Goal: Task Accomplishment & Management: Manage account settings

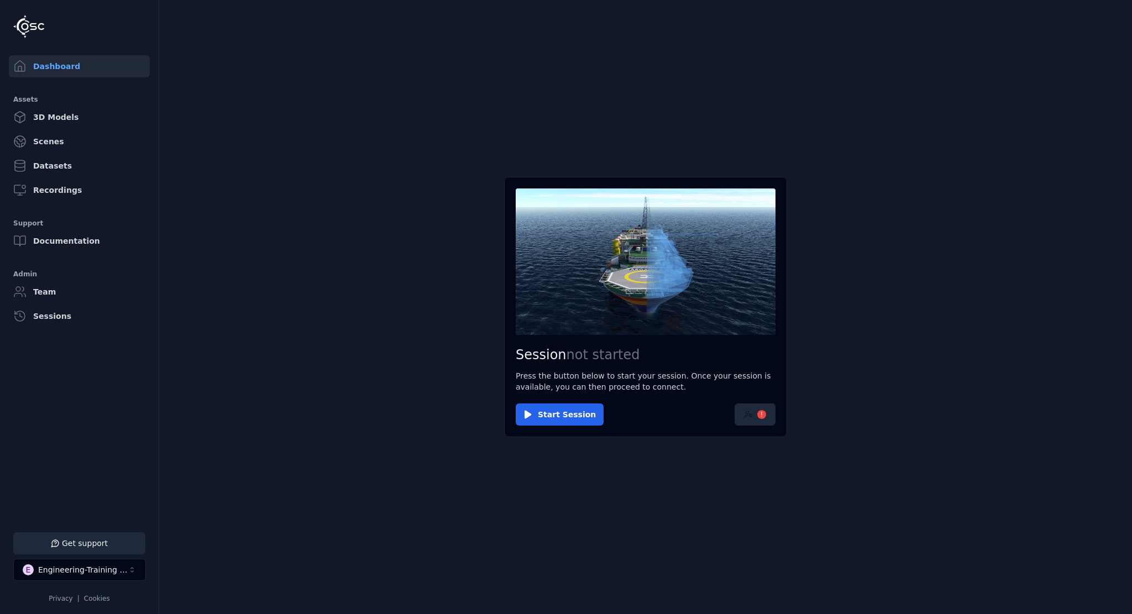
click at [760, 416] on div "!" at bounding box center [761, 414] width 9 height 9
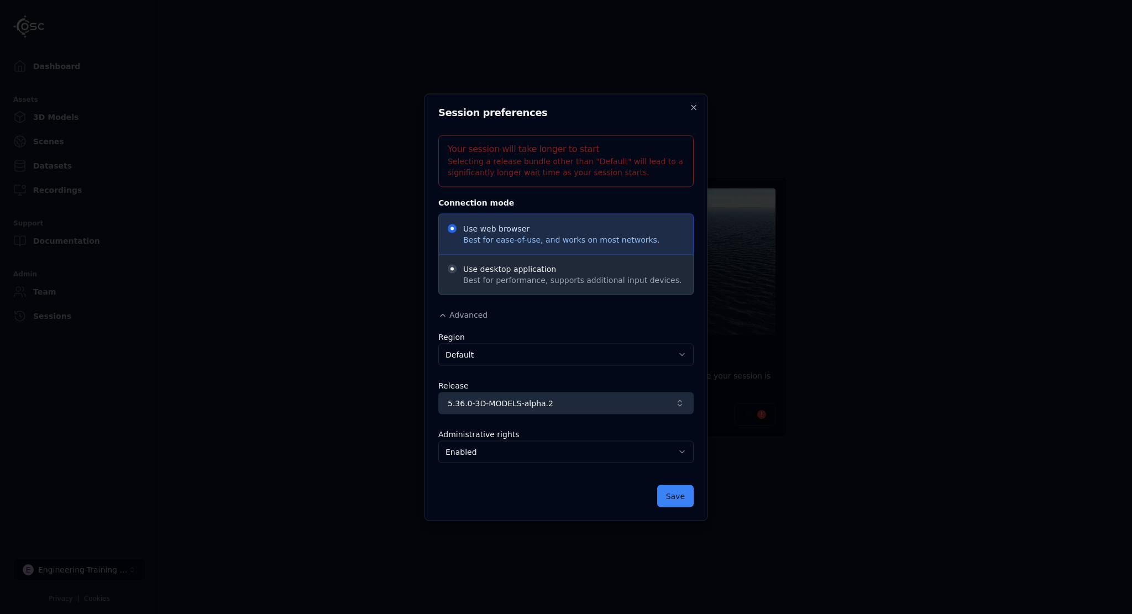
click at [554, 405] on span "5.36.0-3D-MODELS-alpha.2" at bounding box center [559, 403] width 223 height 11
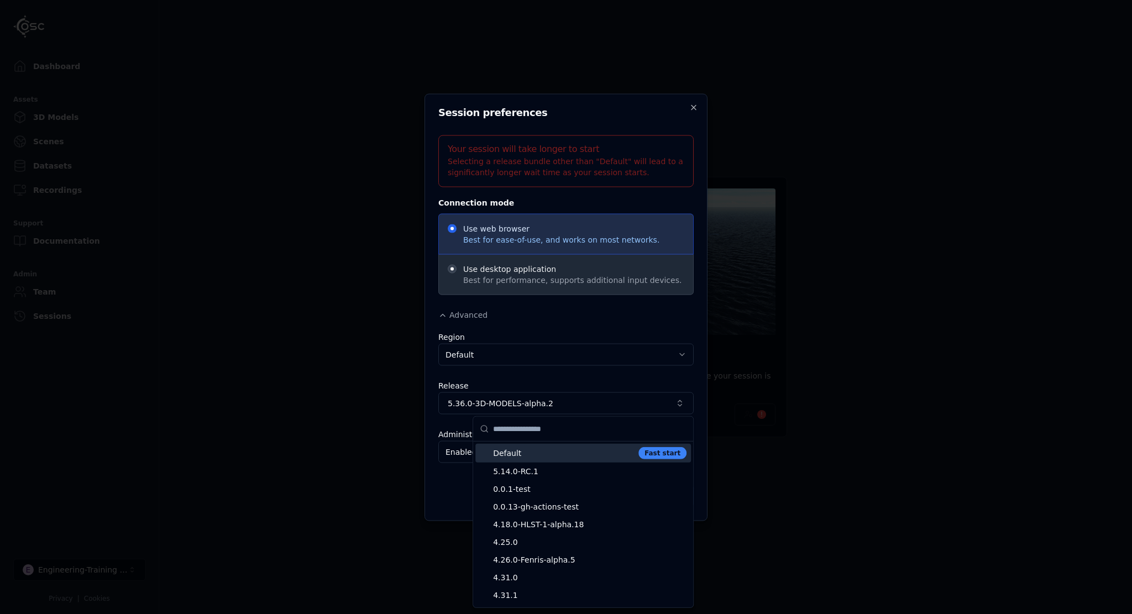
click at [535, 456] on span "Default" at bounding box center [563, 453] width 141 height 11
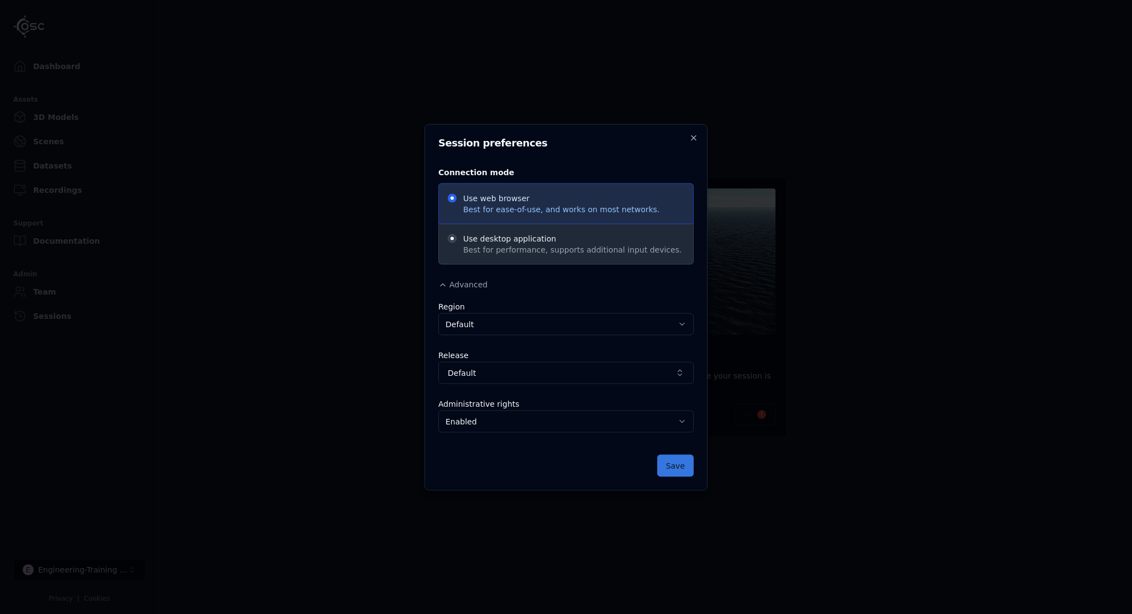
click at [679, 467] on button "Save" at bounding box center [675, 465] width 36 height 22
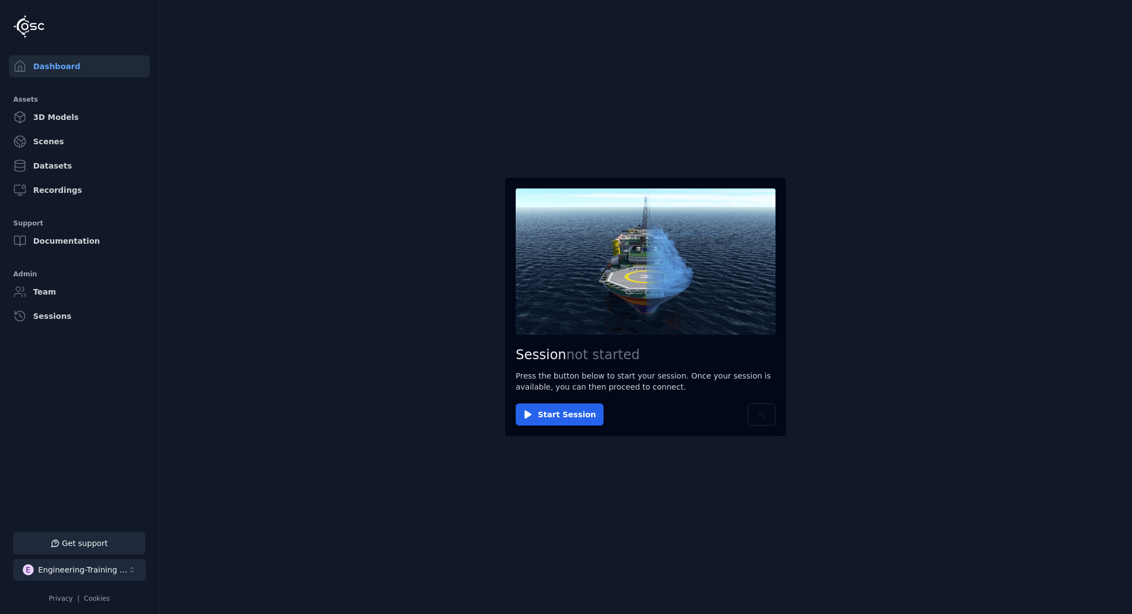
click at [68, 566] on div "Engineering-Training (SSO Staging)" at bounding box center [83, 570] width 90 height 11
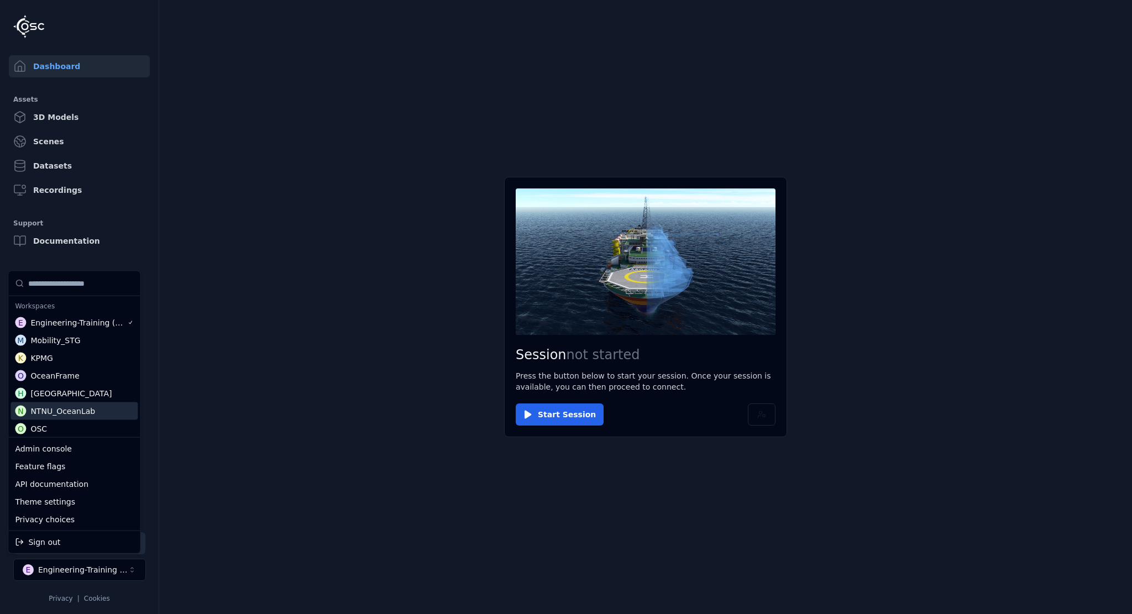
scroll to position [38, 0]
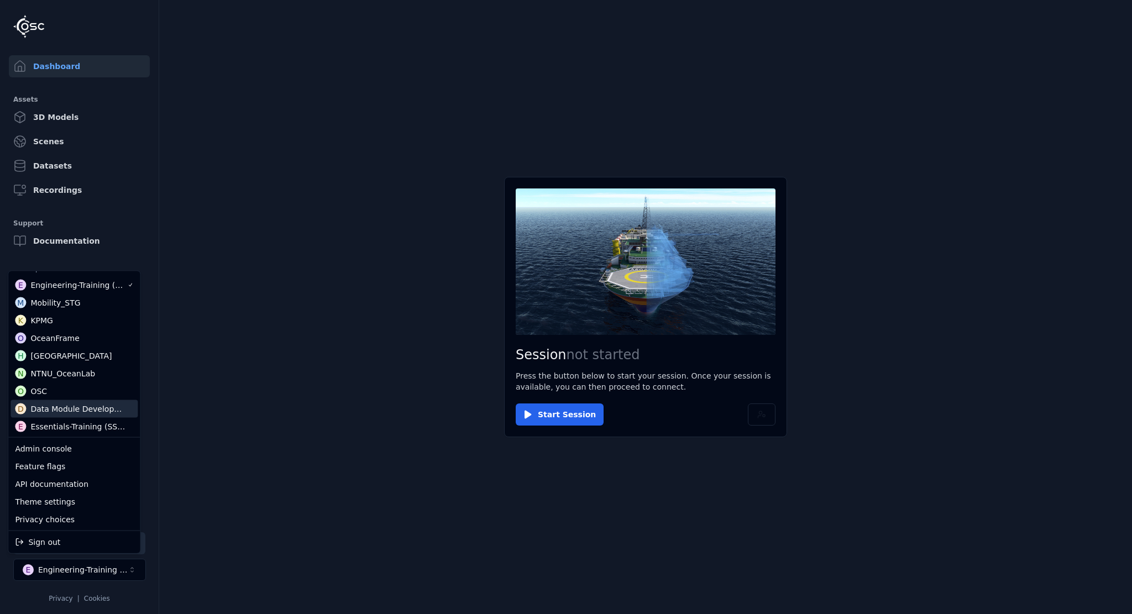
click at [71, 407] on div "Data Module Development" at bounding box center [77, 409] width 95 height 11
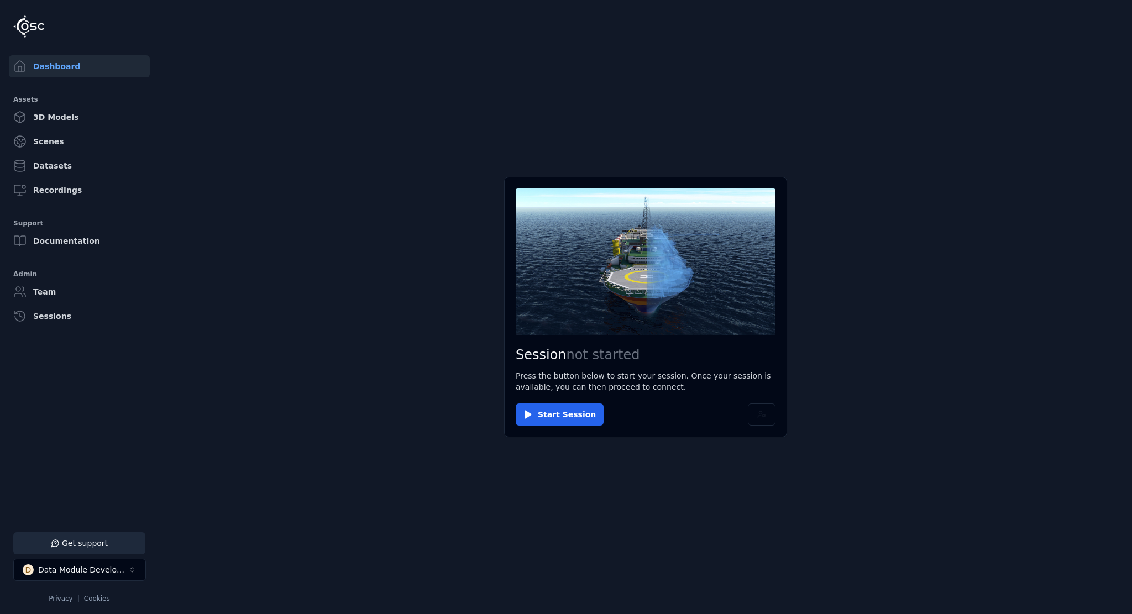
click at [330, 447] on html "Support Dashboard Assets 3D Models Scenes Datasets Recordings Support Documenta…" at bounding box center [566, 307] width 1132 height 614
click at [52, 163] on link "Datasets" at bounding box center [79, 166] width 141 height 22
